Goal: Task Accomplishment & Management: Manage account settings

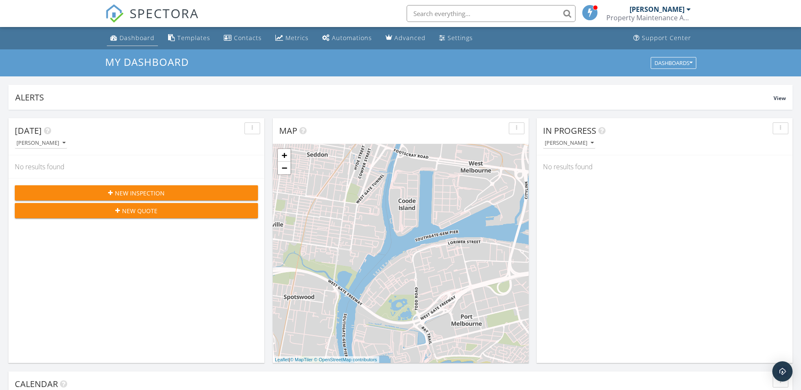
click at [131, 37] on div "Dashboard" at bounding box center [136, 38] width 35 height 8
click at [139, 38] on div "Dashboard" at bounding box center [136, 38] width 35 height 8
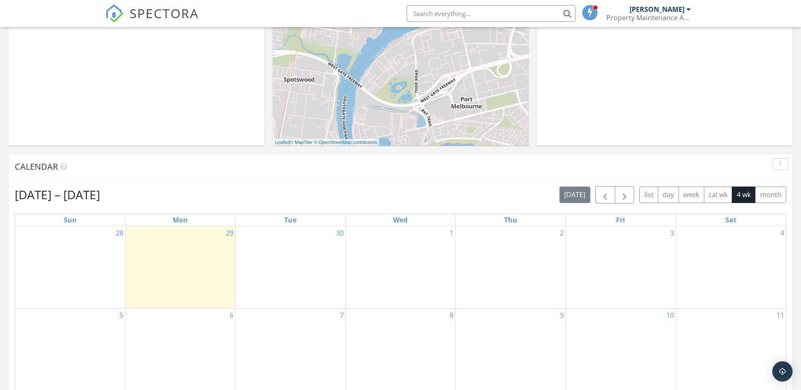
scroll to position [211, 0]
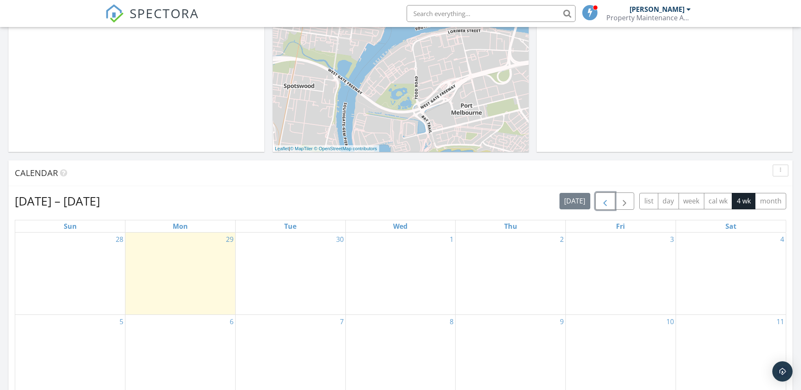
click at [609, 202] on span "button" at bounding box center [605, 201] width 10 height 10
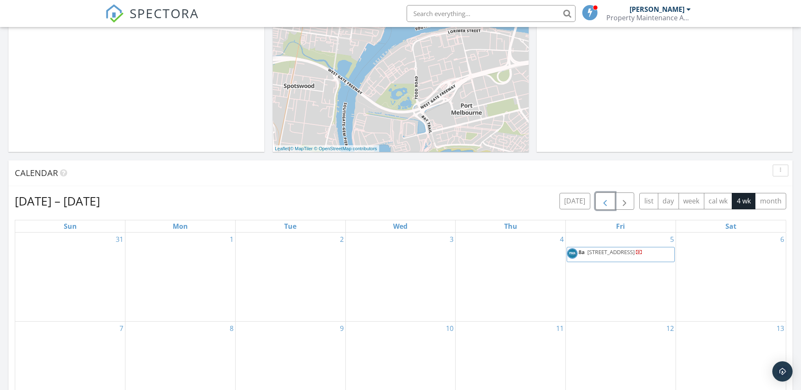
click at [605, 200] on span "button" at bounding box center [605, 201] width 10 height 10
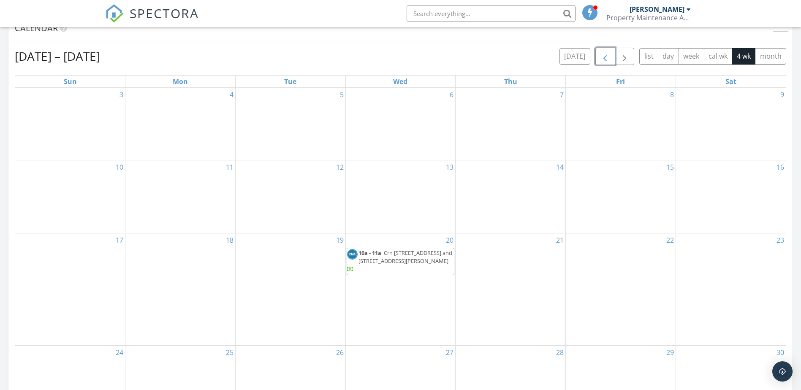
scroll to position [380, 0]
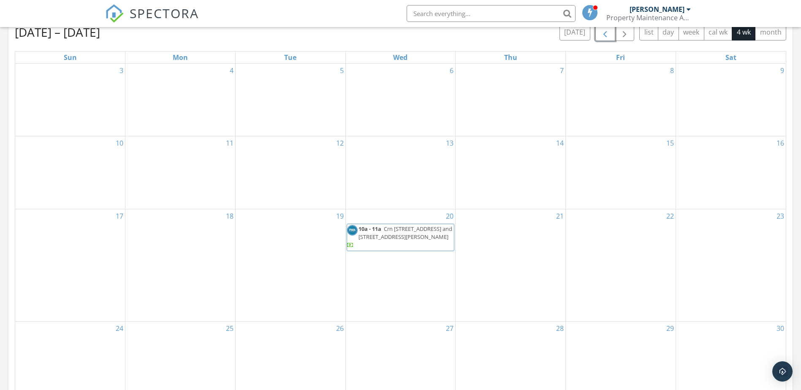
click at [404, 236] on span "Crn 178-182 Sydney Road and 3-11 Edward Street 3 and 11, Brunswick 3056" at bounding box center [405, 233] width 94 height 16
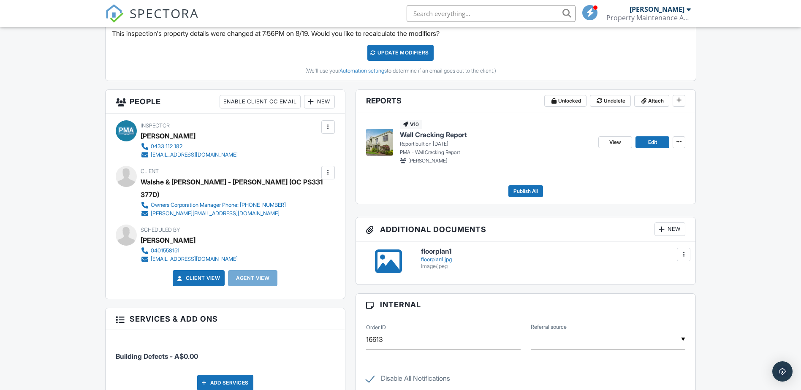
scroll to position [211, 0]
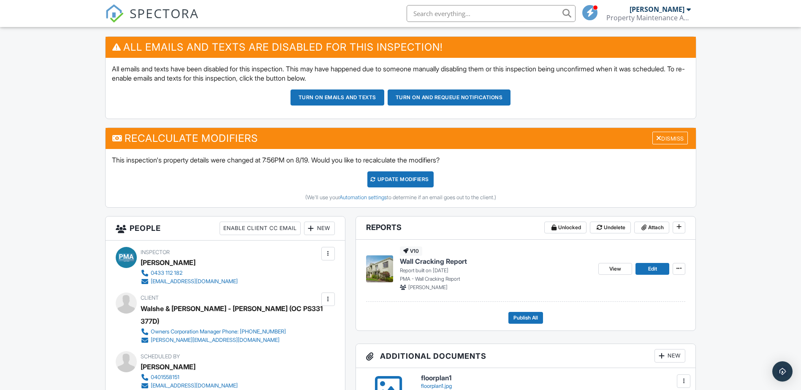
click at [437, 260] on span "Wall Cracking Report" at bounding box center [433, 261] width 67 height 9
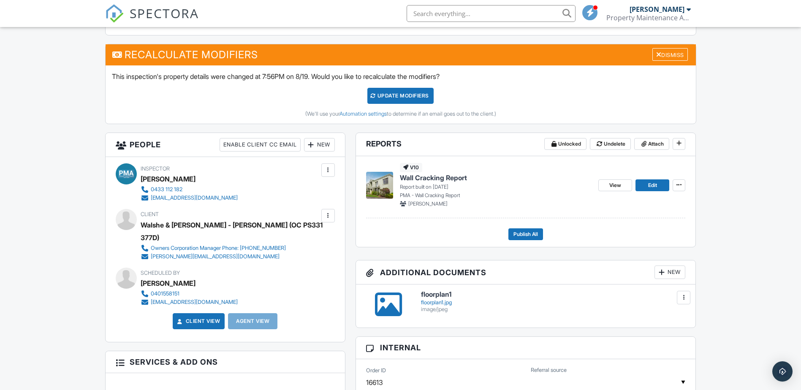
scroll to position [295, 0]
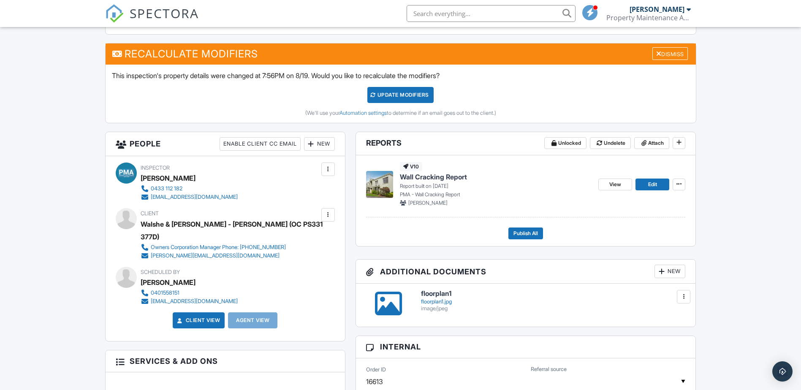
click at [443, 175] on span "Wall Cracking Report" at bounding box center [433, 176] width 67 height 9
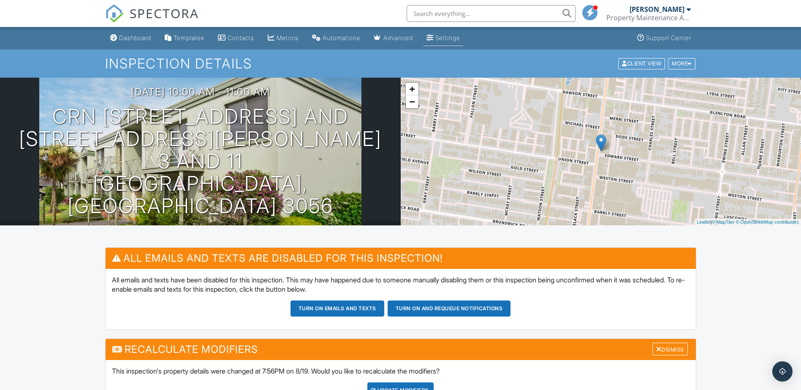
click at [460, 40] on div "Settings" at bounding box center [447, 37] width 24 height 7
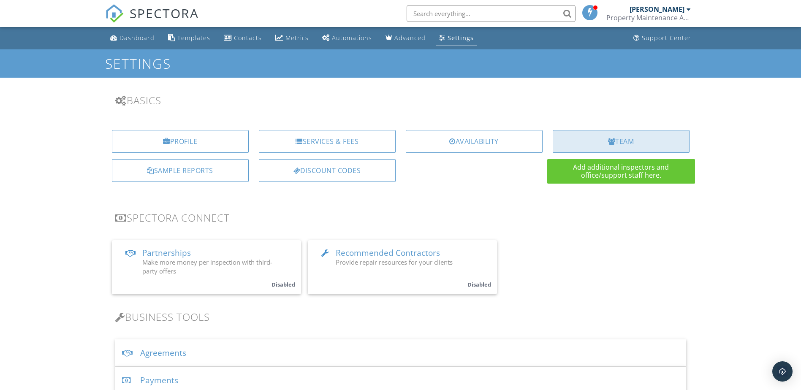
click at [638, 140] on div "Team" at bounding box center [621, 141] width 137 height 23
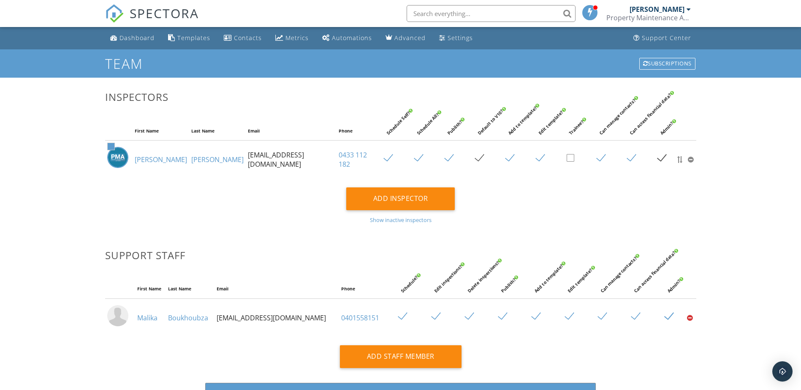
click at [689, 7] on div at bounding box center [688, 9] width 4 height 7
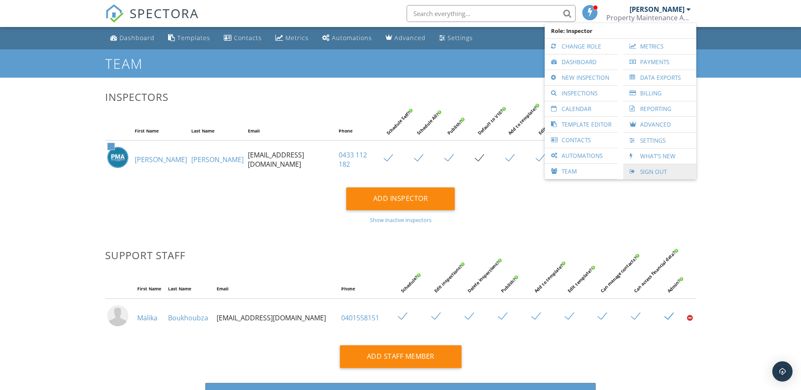
click at [648, 168] on link "Sign Out" at bounding box center [659, 171] width 65 height 15
